Goal: Find specific page/section: Find specific page/section

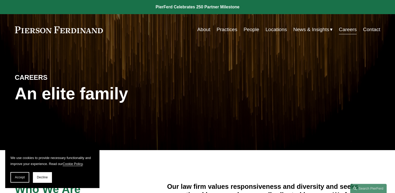
click at [344, 30] on link "Careers" at bounding box center [348, 30] width 18 height 10
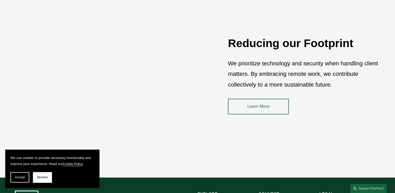
scroll to position [784, 0]
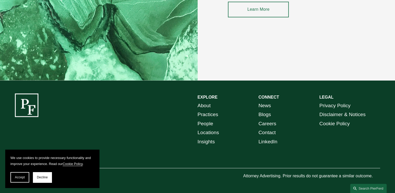
click at [270, 124] on link "Careers" at bounding box center [267, 123] width 18 height 9
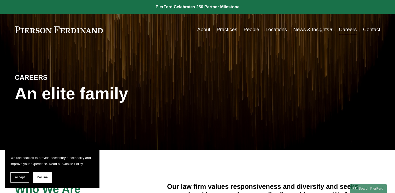
click at [350, 29] on link "Careers" at bounding box center [348, 30] width 18 height 10
click at [204, 27] on link "About" at bounding box center [203, 30] width 13 height 10
